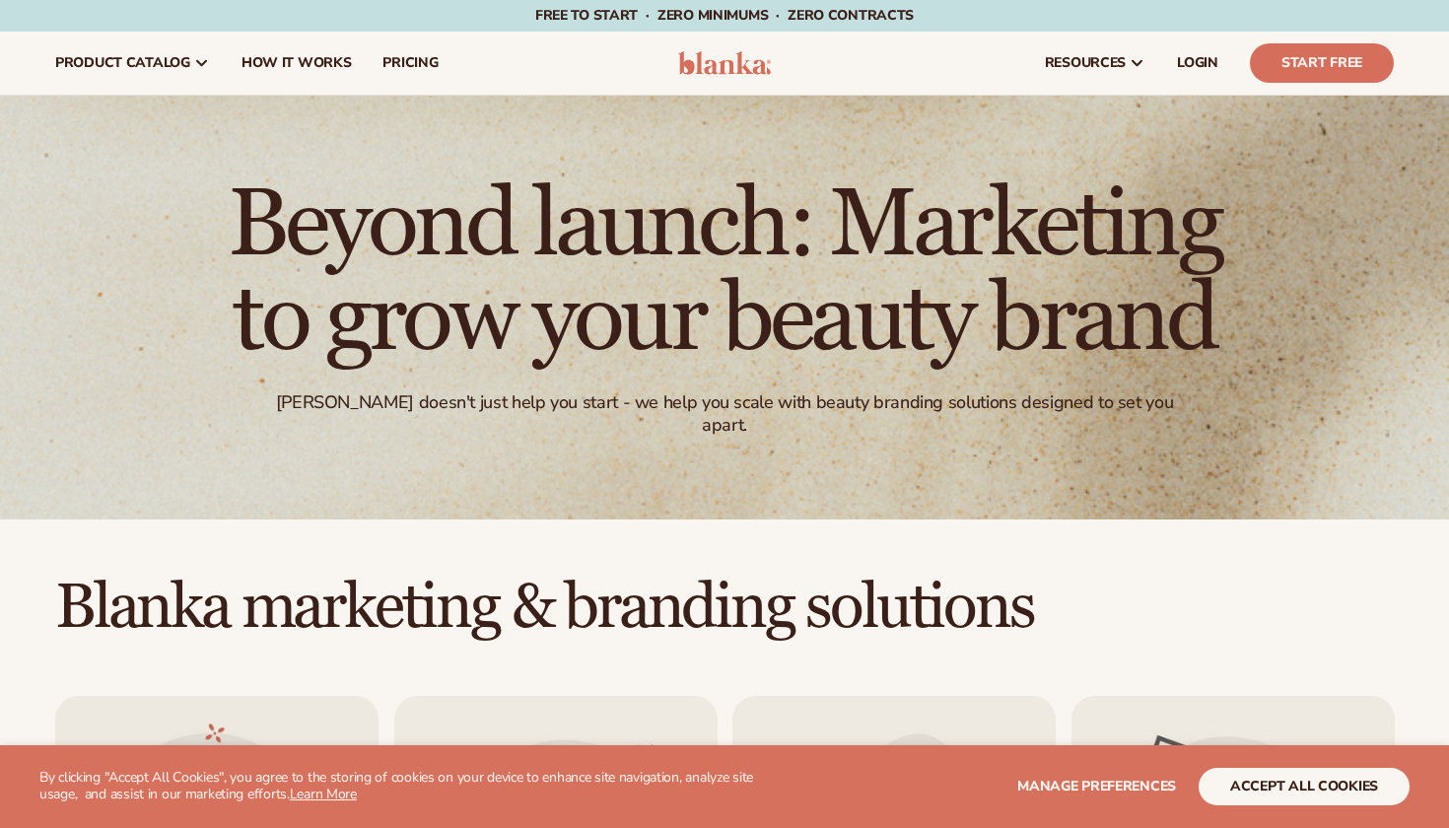
click at [1264, 788] on button "accept all cookies" at bounding box center [1304, 786] width 211 height 37
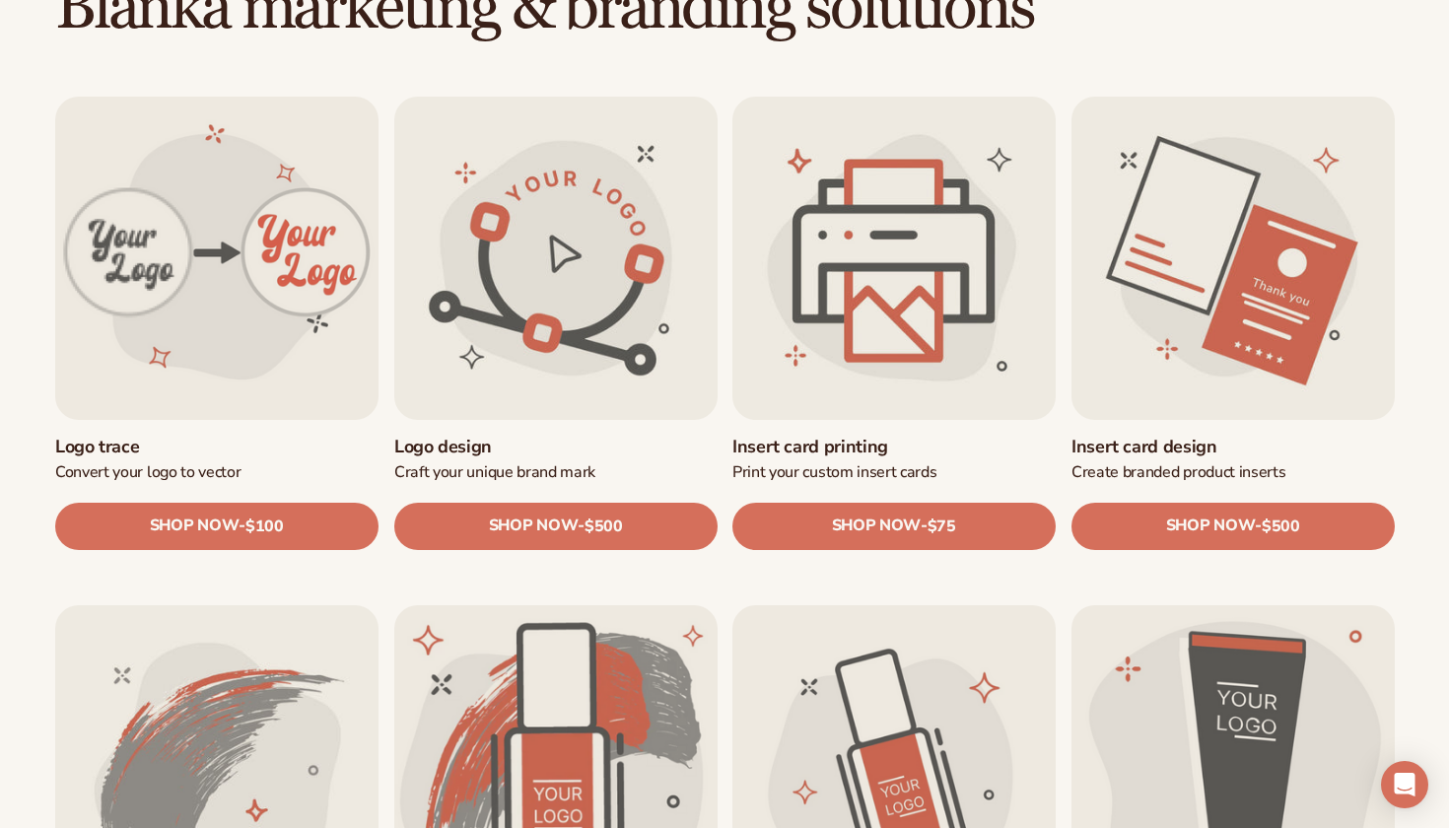
scroll to position [625, 0]
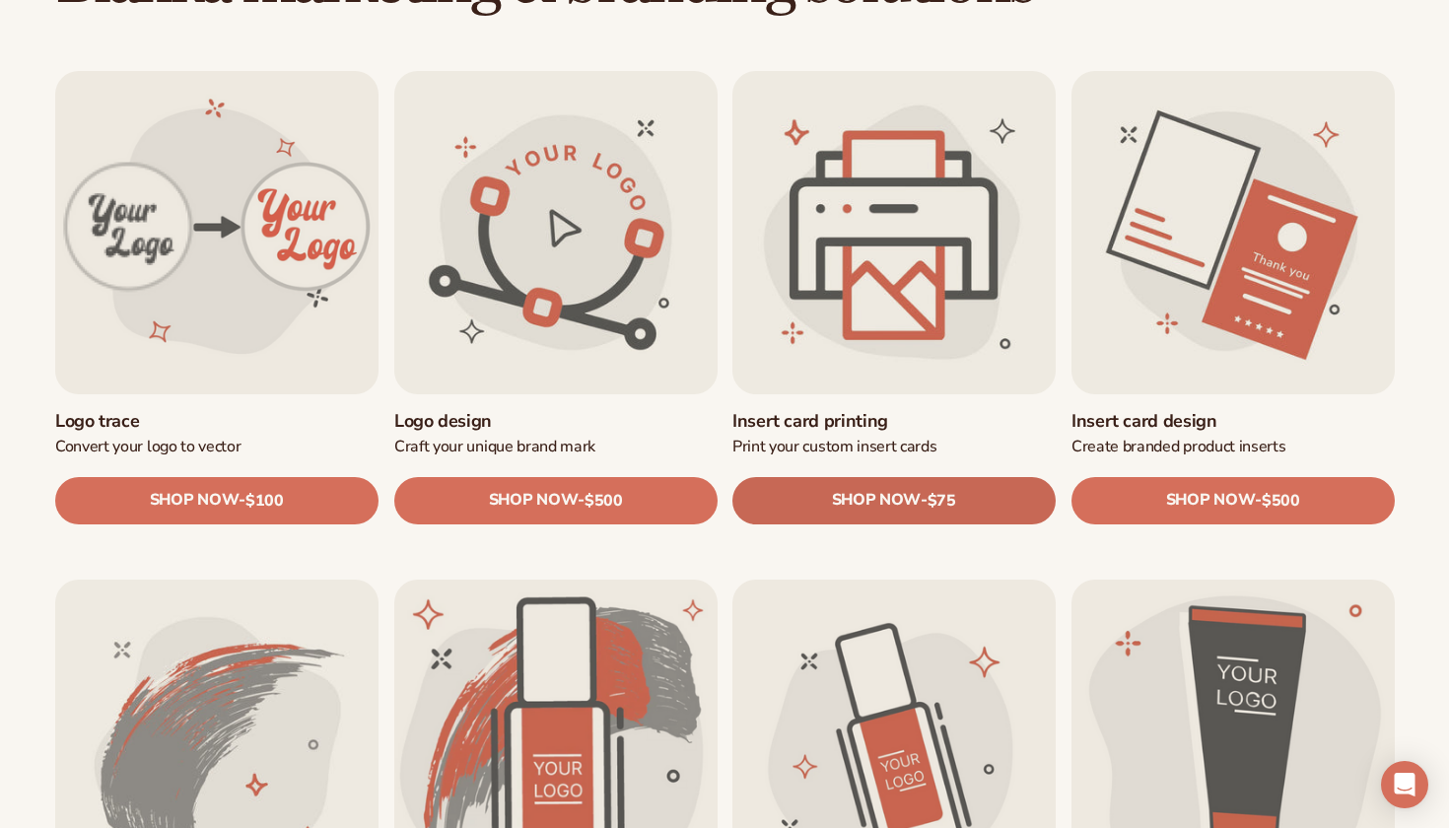
click at [885, 507] on span "SHOP NOW" at bounding box center [876, 500] width 89 height 19
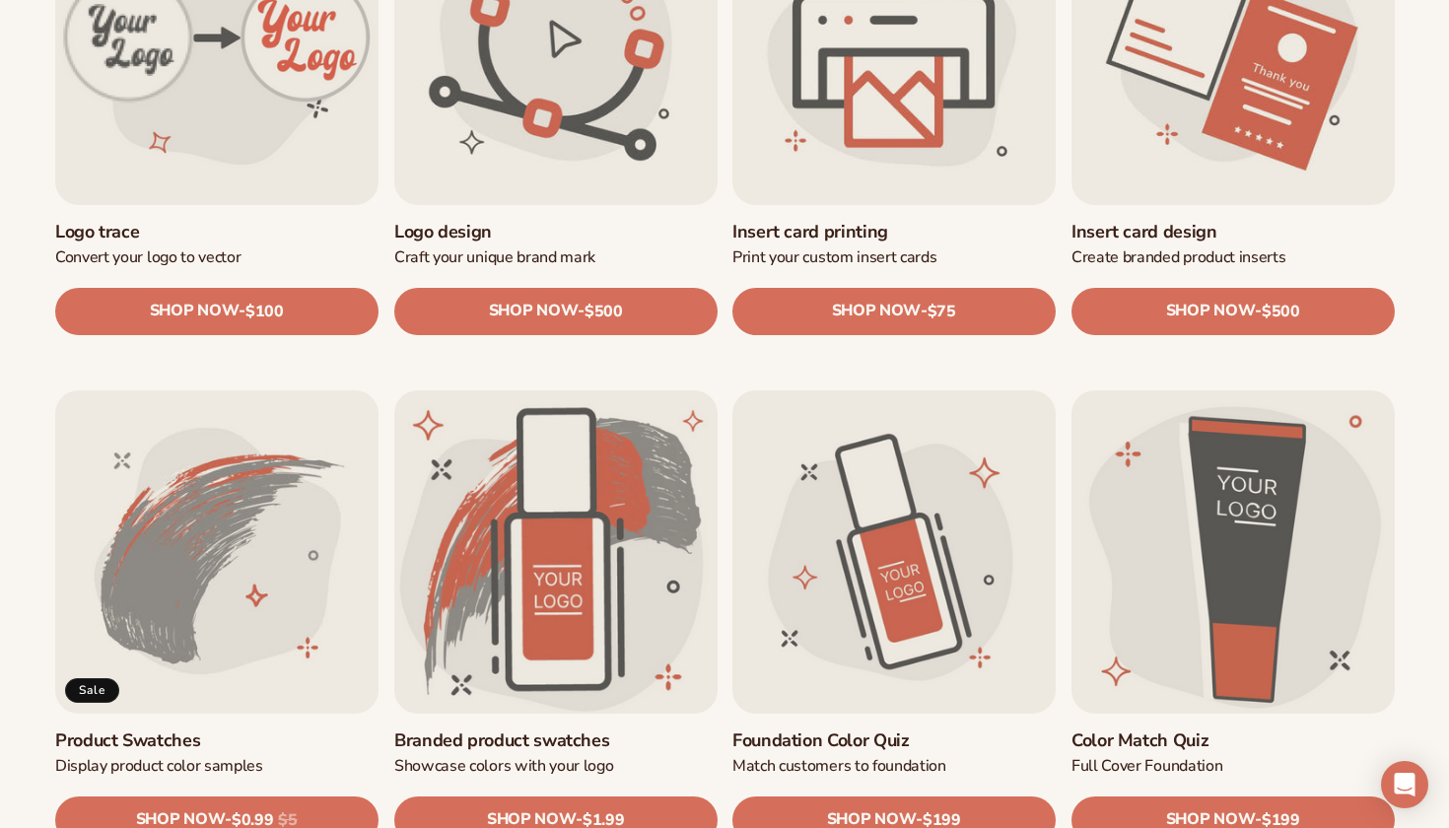
scroll to position [818, 0]
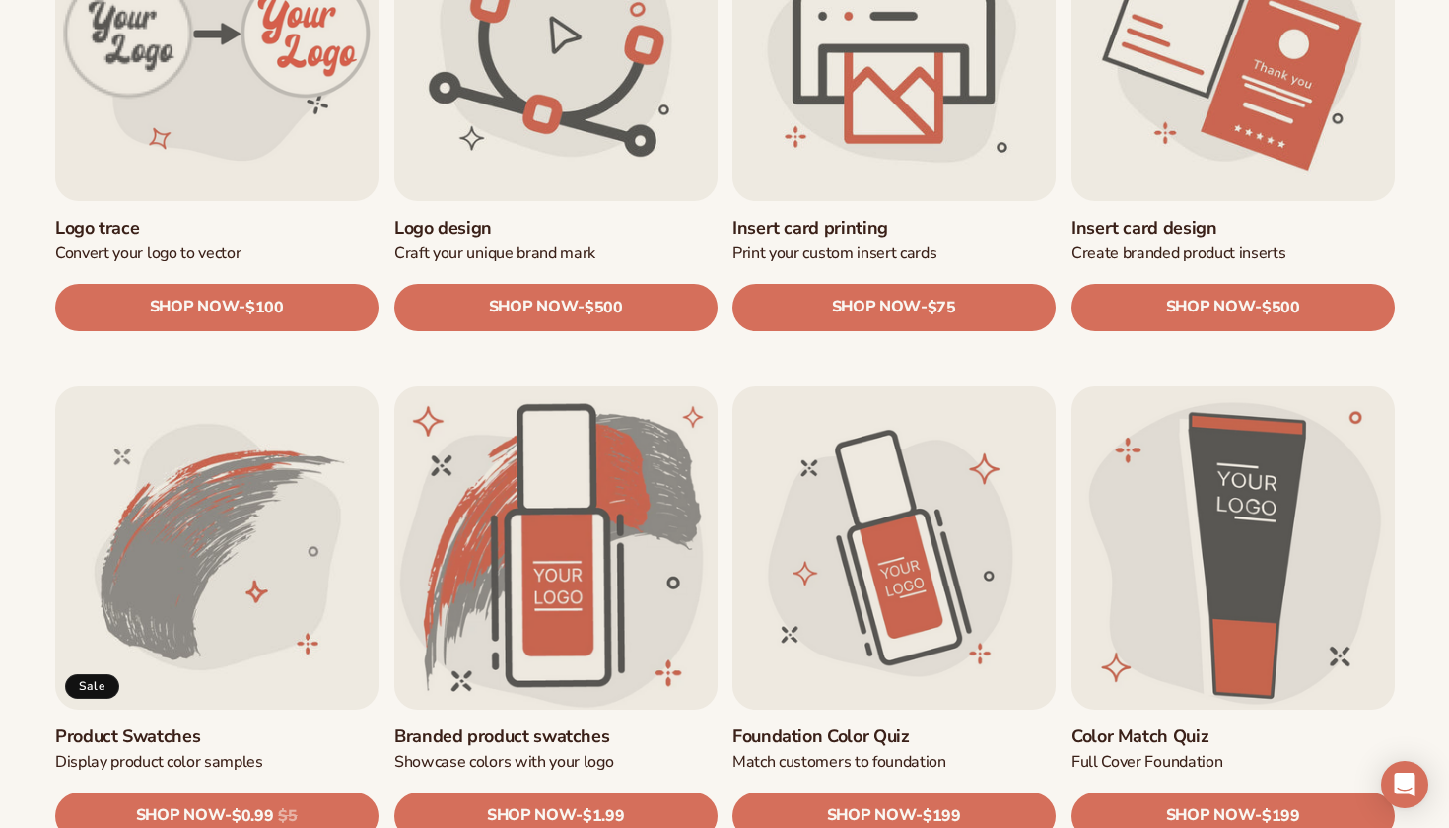
click at [1206, 217] on link "Insert card design" at bounding box center [1233, 228] width 323 height 23
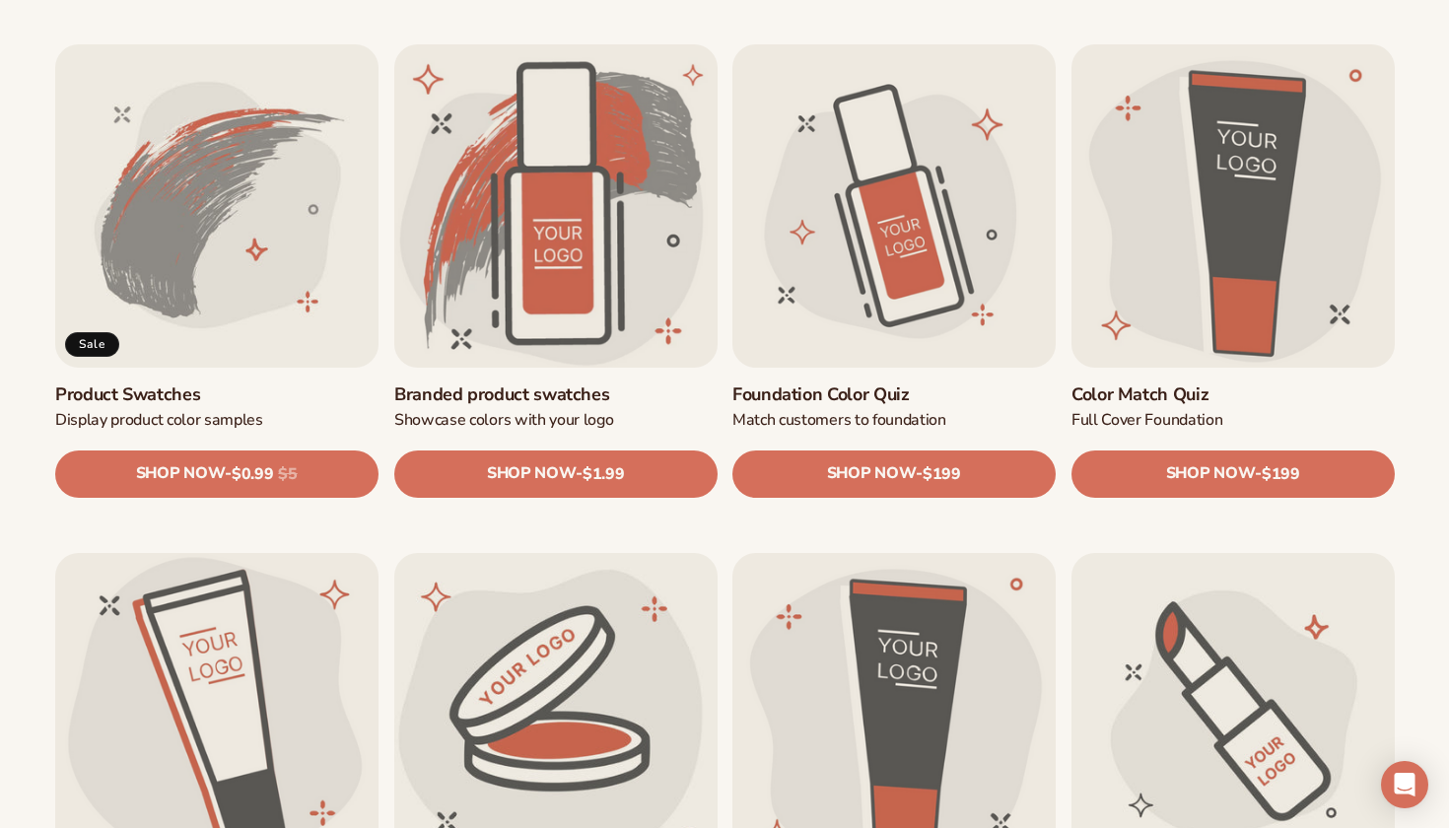
scroll to position [1162, 0]
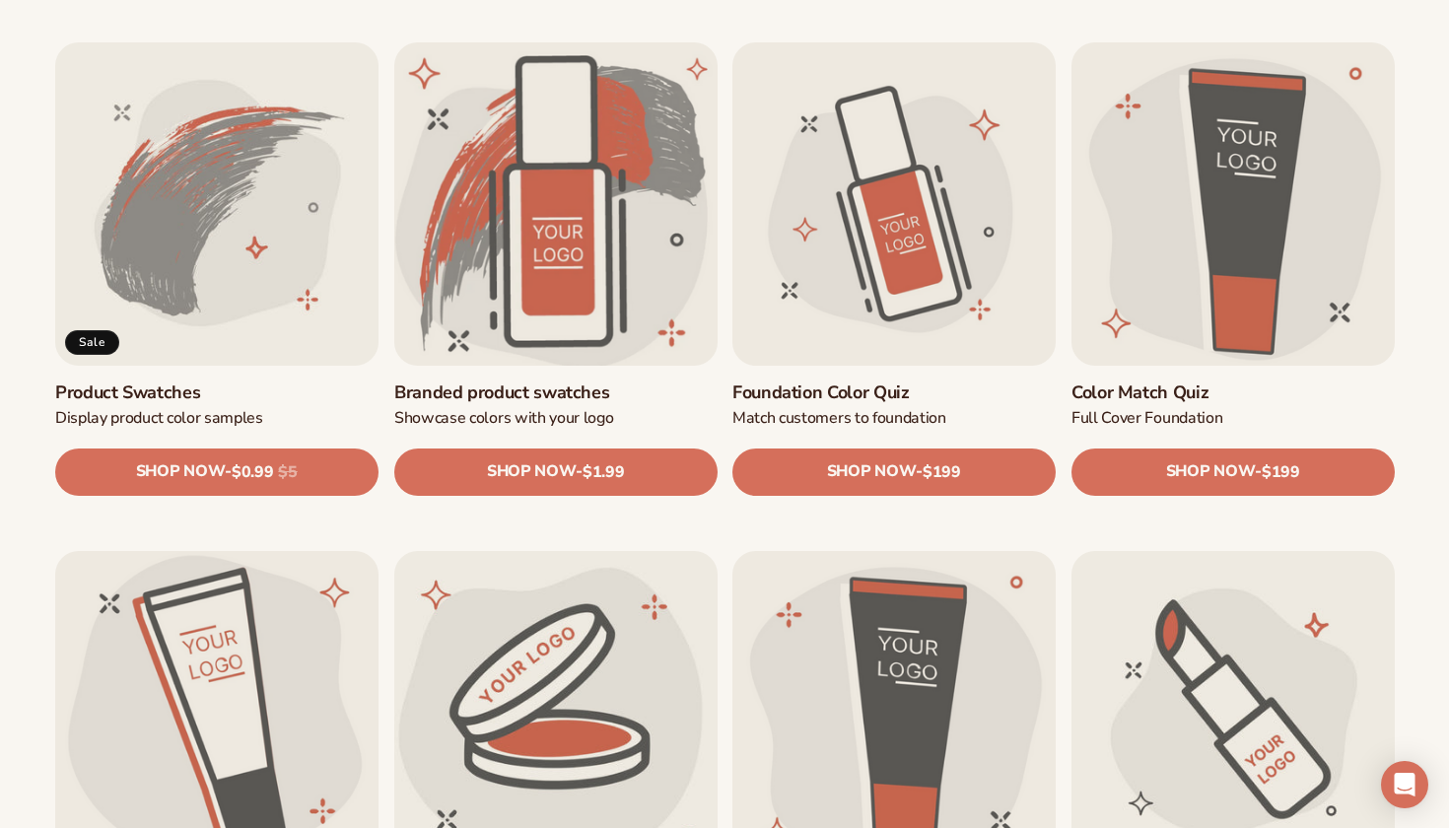
click at [604, 381] on link "Branded product swatches" at bounding box center [555, 392] width 323 height 23
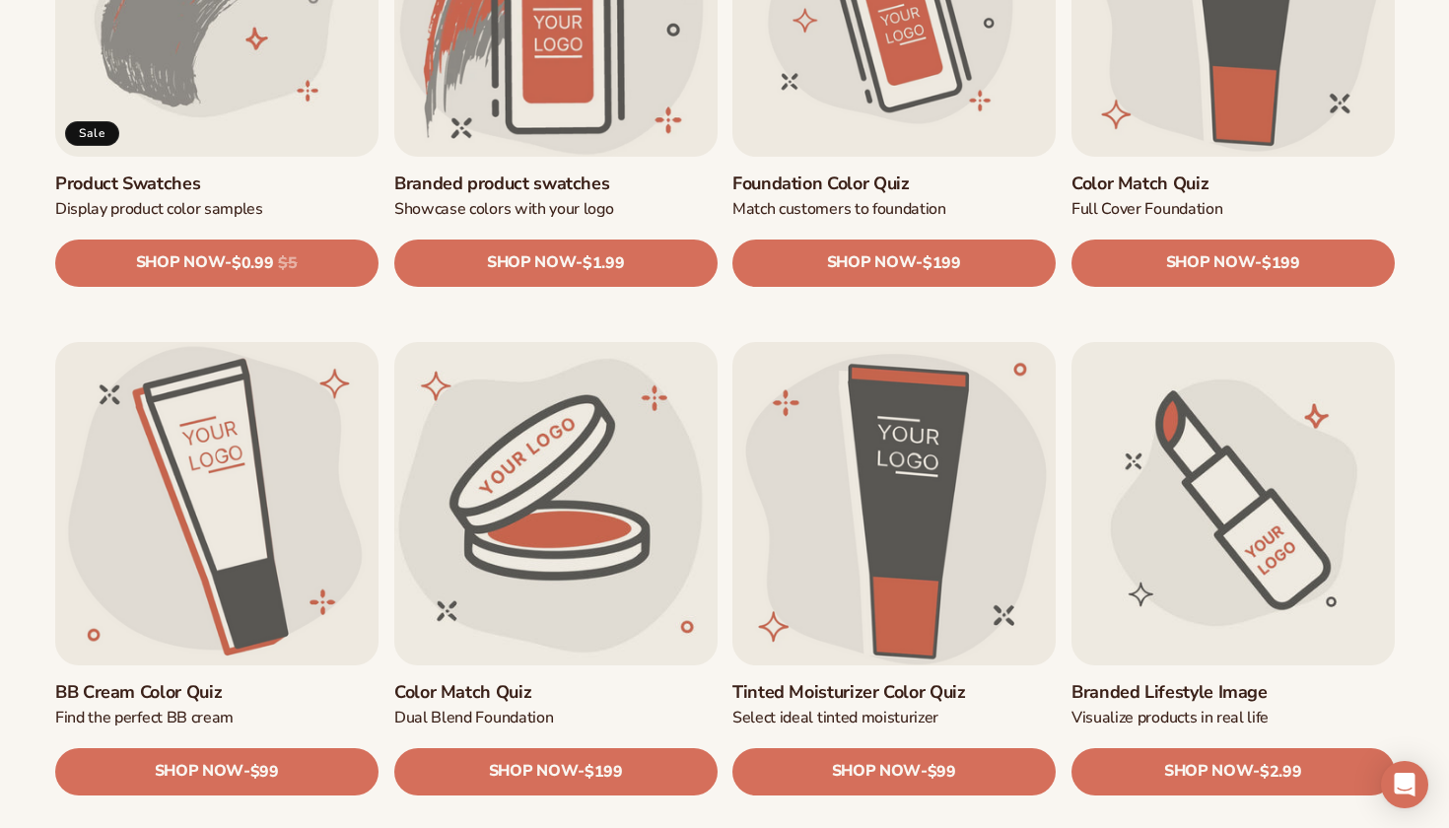
scroll to position [1374, 0]
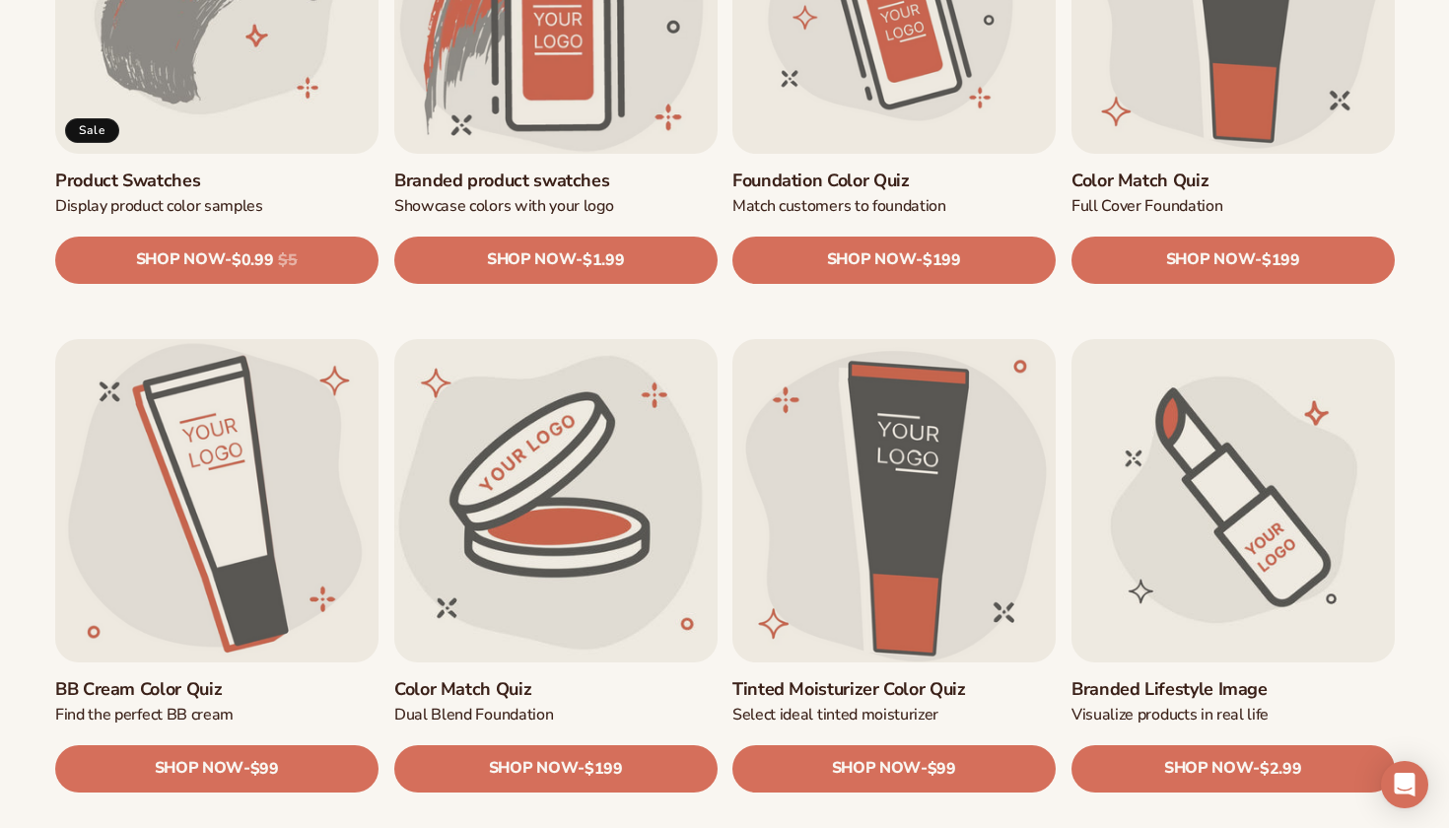
click at [862, 677] on link "Tinted Moisturizer Color Quiz" at bounding box center [894, 688] width 323 height 23
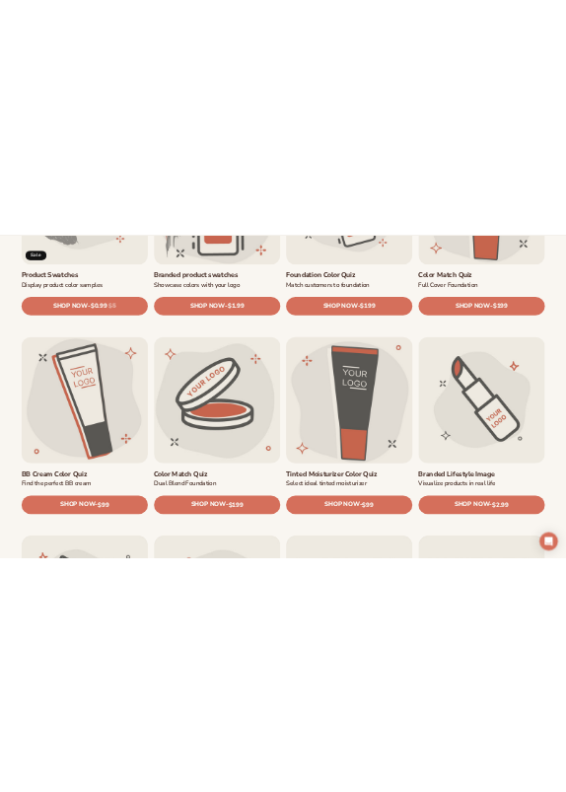
scroll to position [1457, 0]
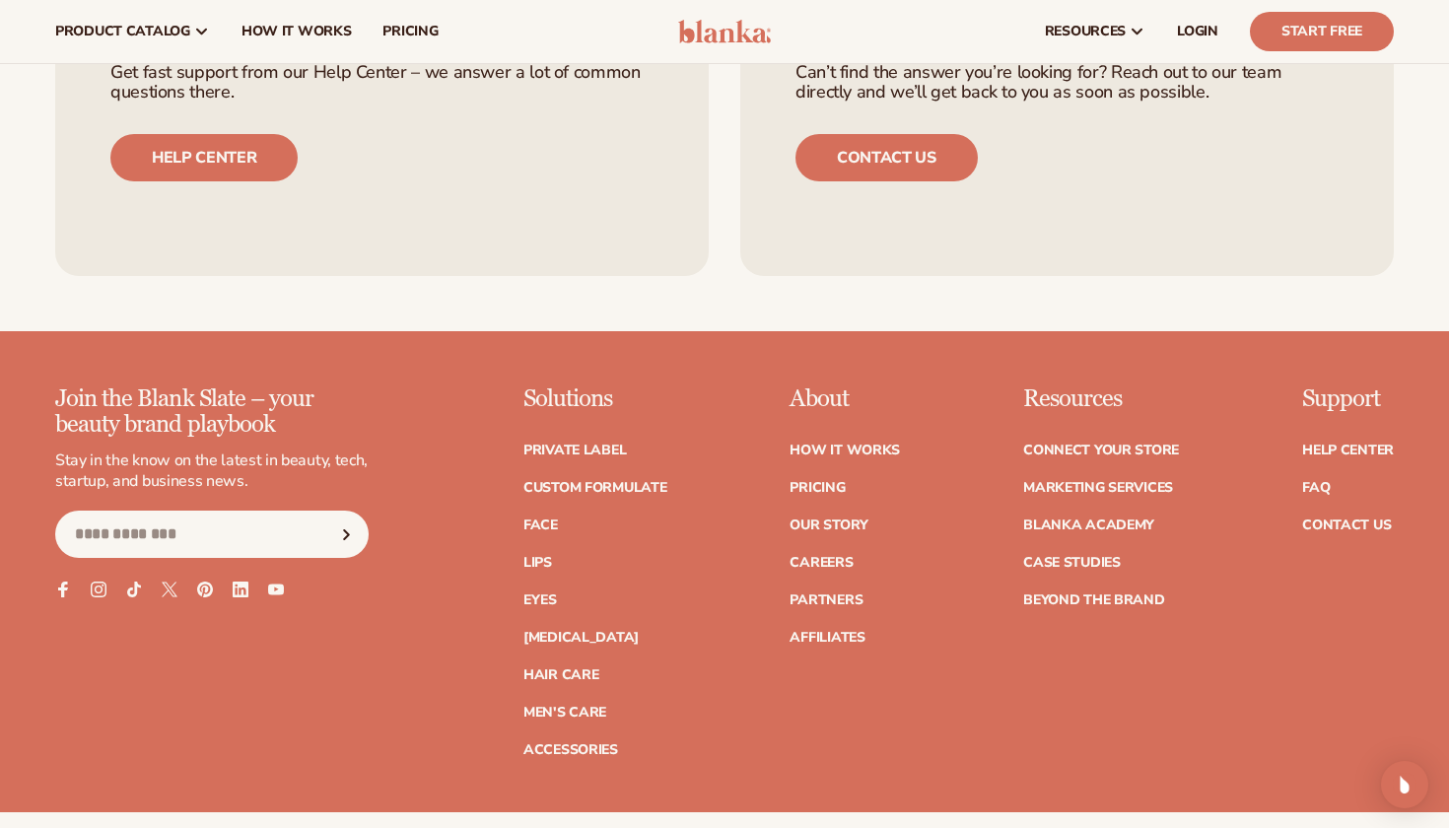
scroll to position [2012, 0]
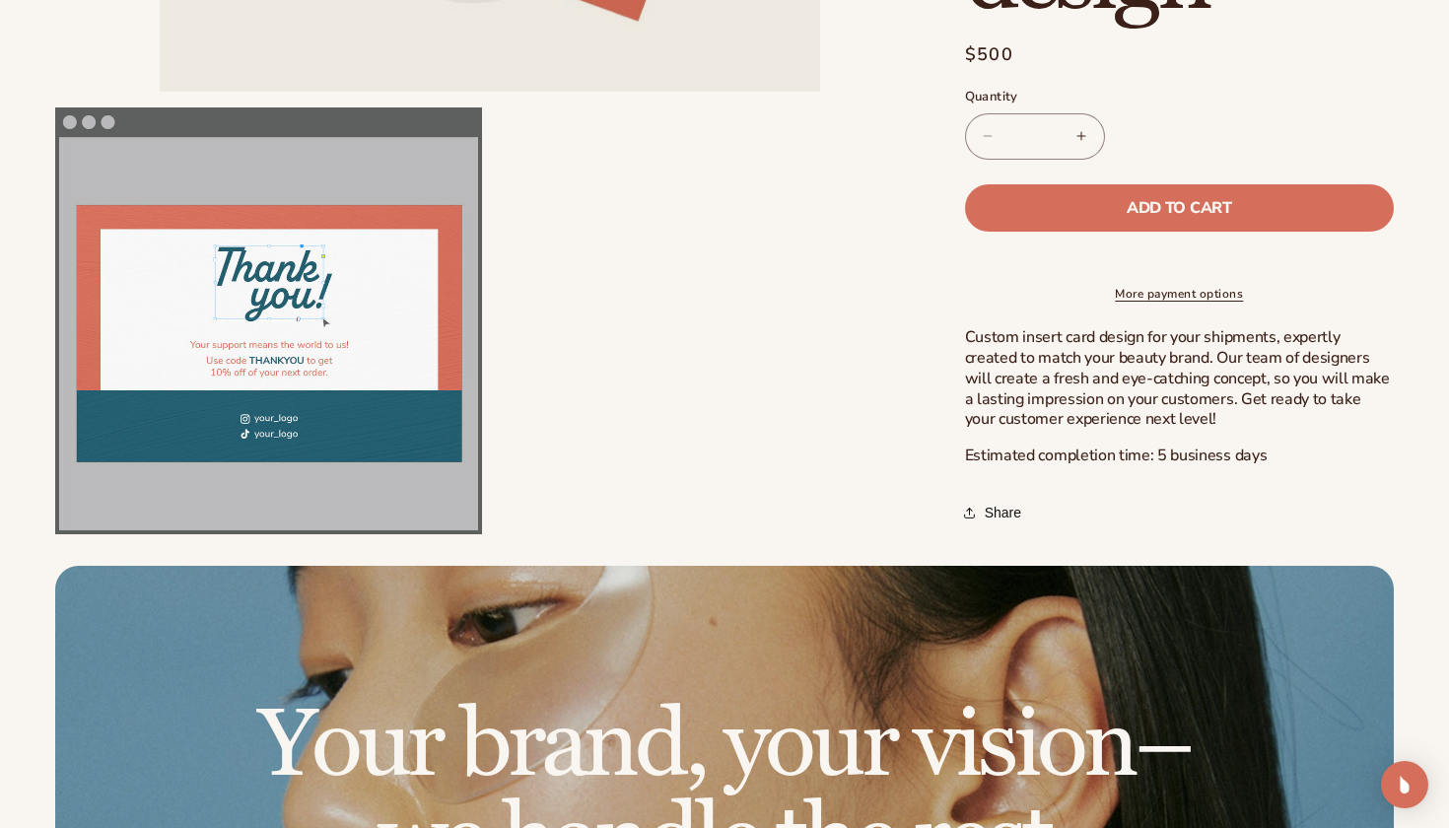
scroll to position [742, 0]
